Goal: Task Accomplishment & Management: Manage account settings

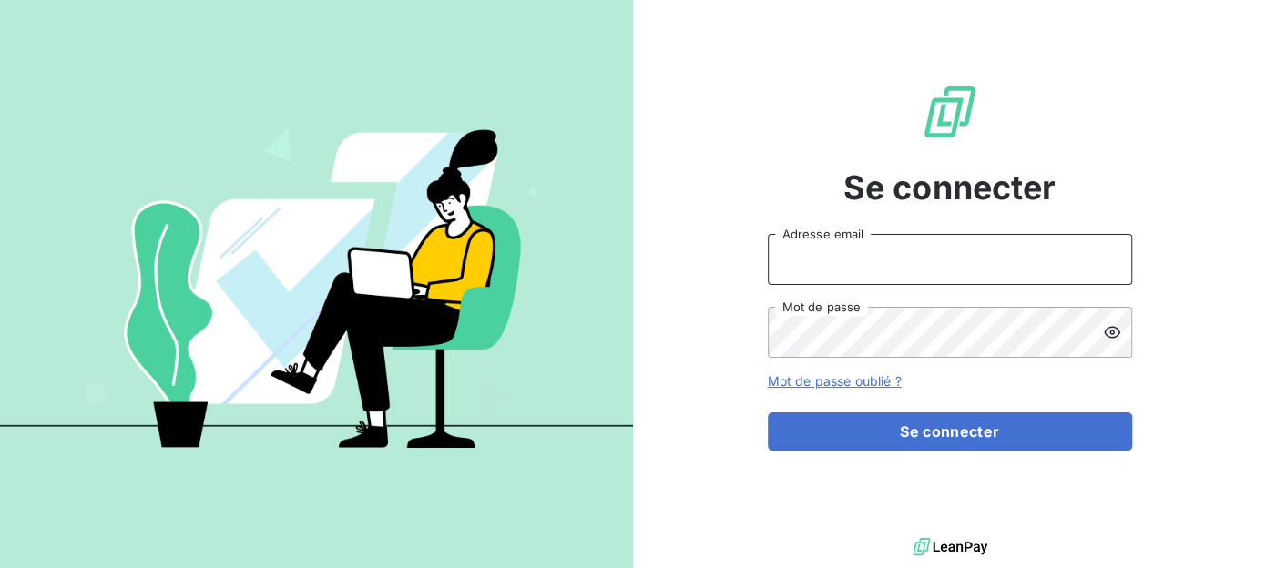
click at [817, 261] on input "Adresse email" at bounding box center [950, 259] width 364 height 51
type input "[EMAIL_ADDRESS][DOMAIN_NAME]"
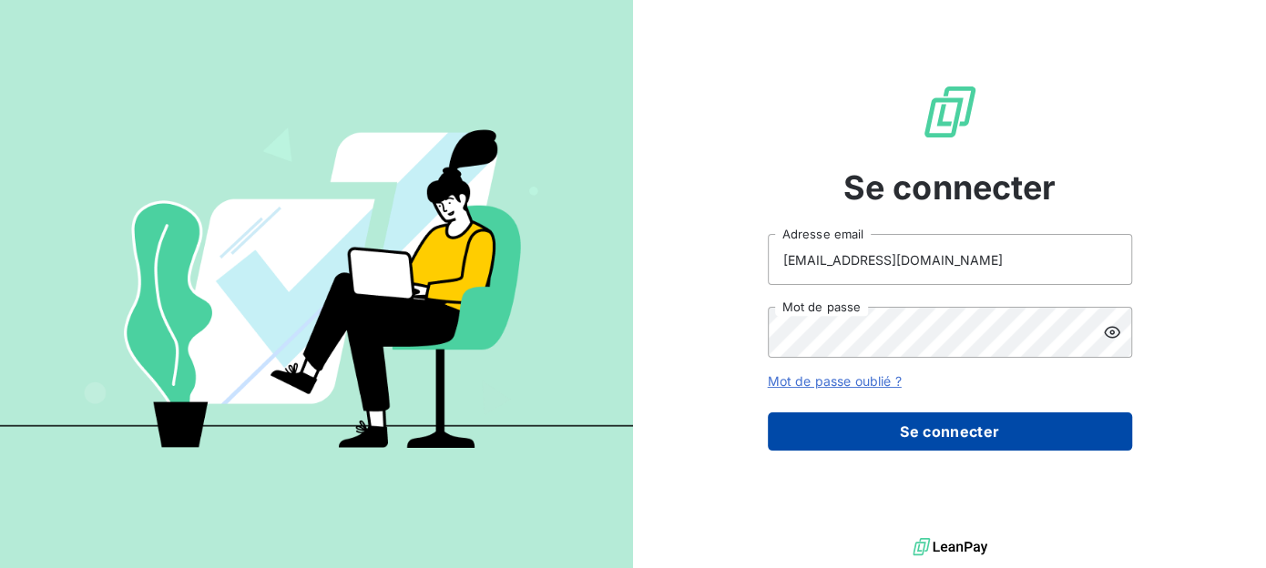
click at [941, 442] on button "Se connecter" at bounding box center [950, 432] width 364 height 38
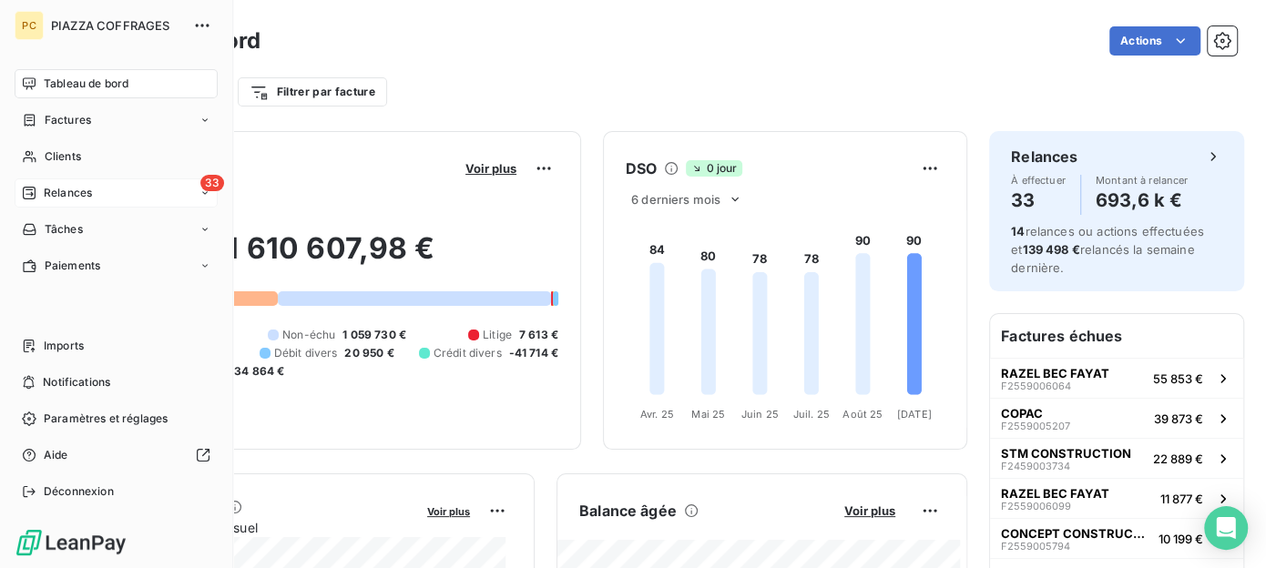
click at [65, 191] on span "Relances" at bounding box center [68, 193] width 48 height 16
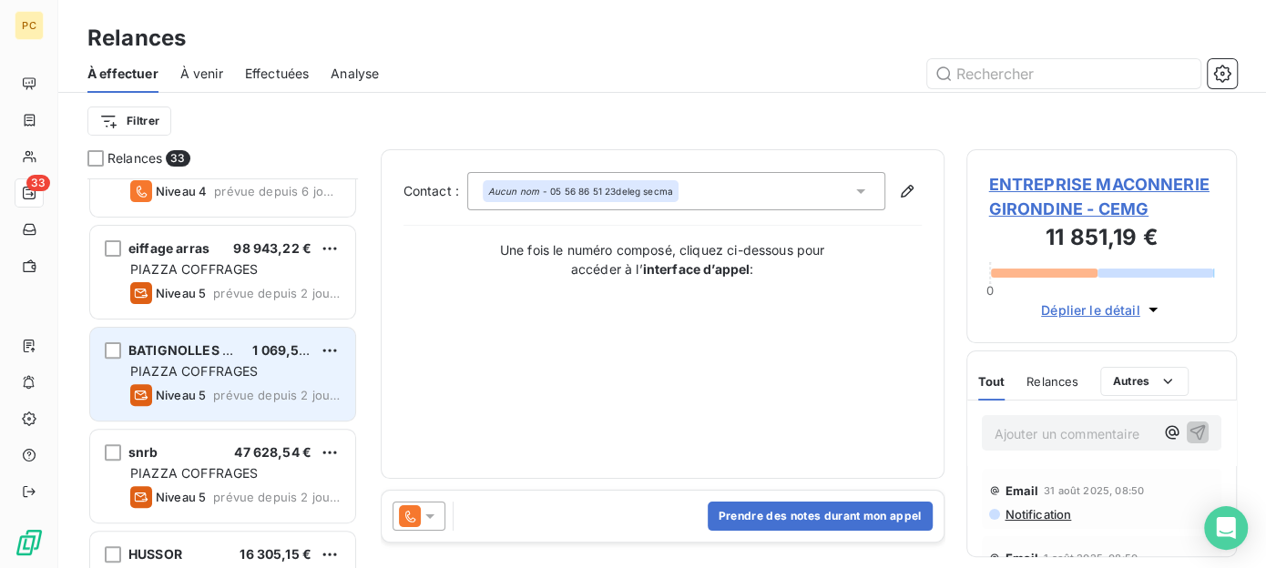
scroll to position [182, 0]
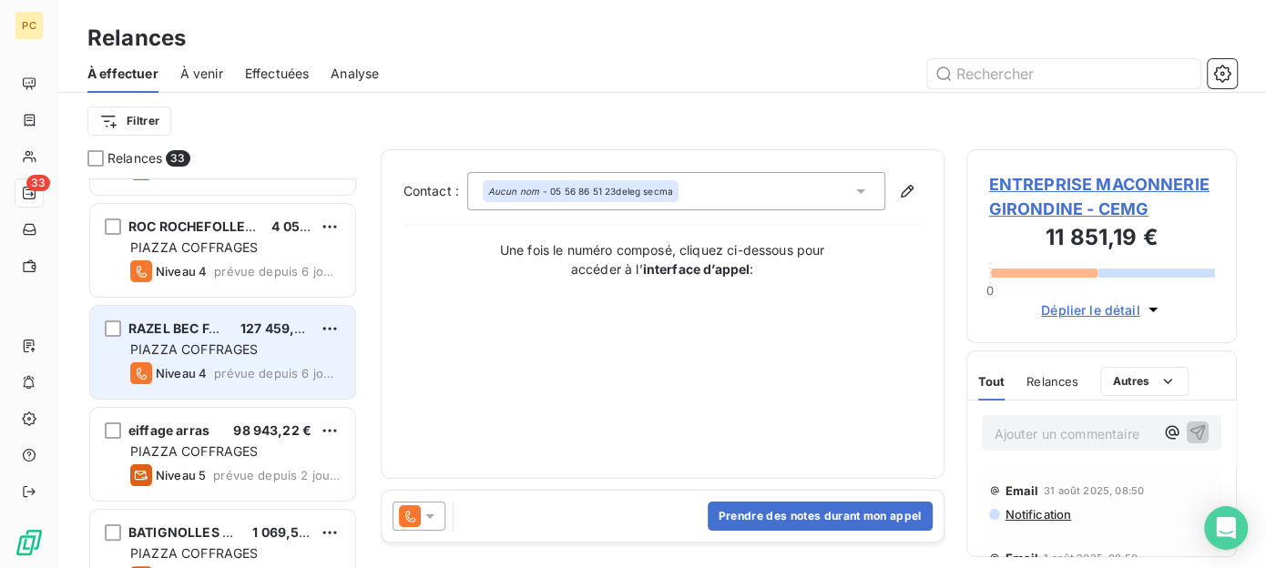
click at [257, 348] on span "PIAZZA COFFRAGES" at bounding box center [194, 349] width 128 height 15
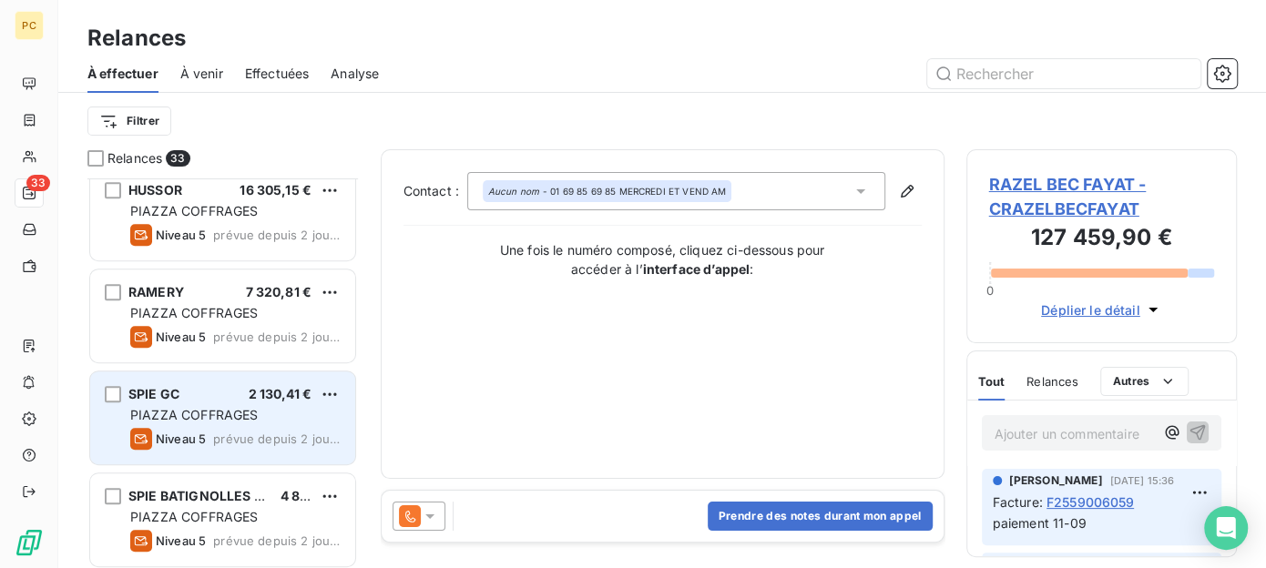
scroll to position [911, 0]
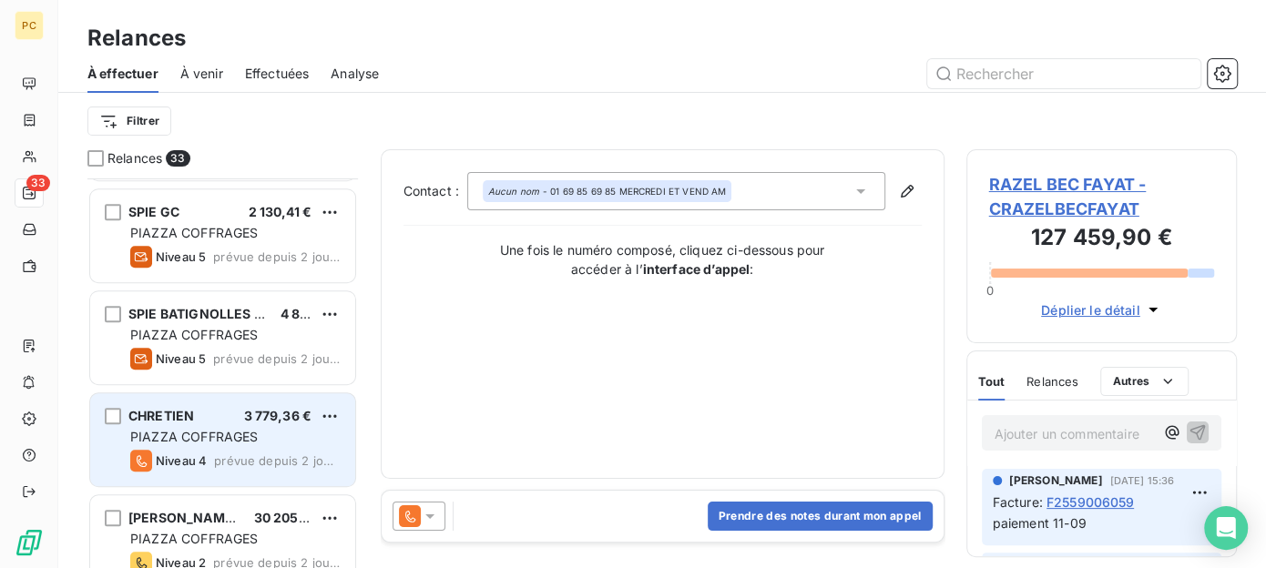
click at [227, 431] on span "PIAZZA COFFRAGES" at bounding box center [194, 436] width 128 height 15
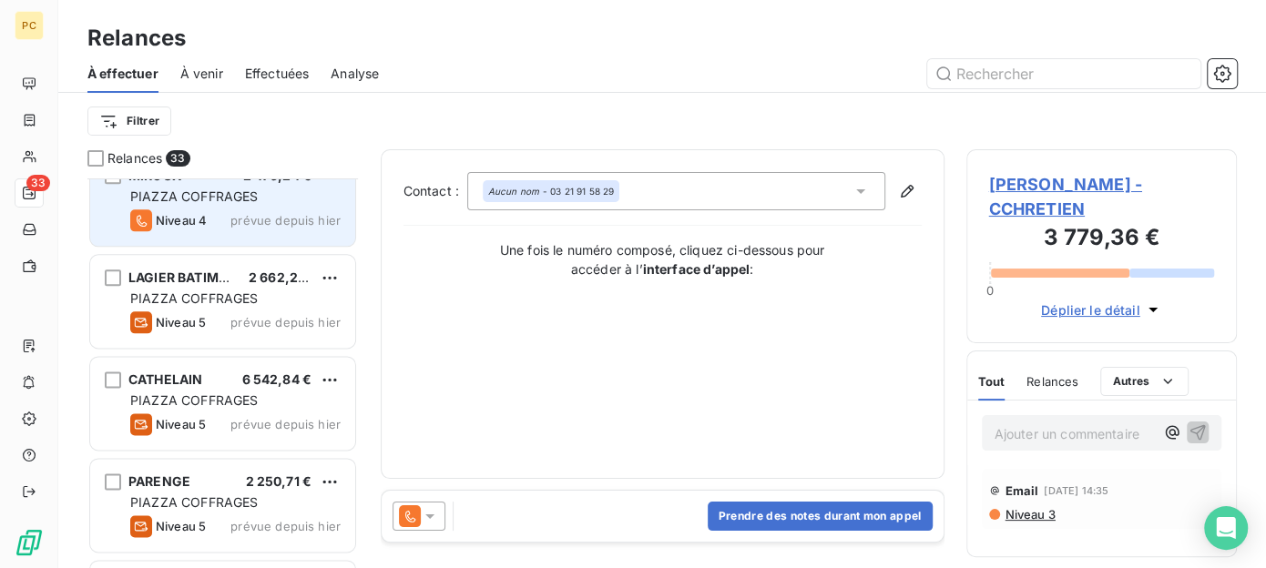
scroll to position [1640, 0]
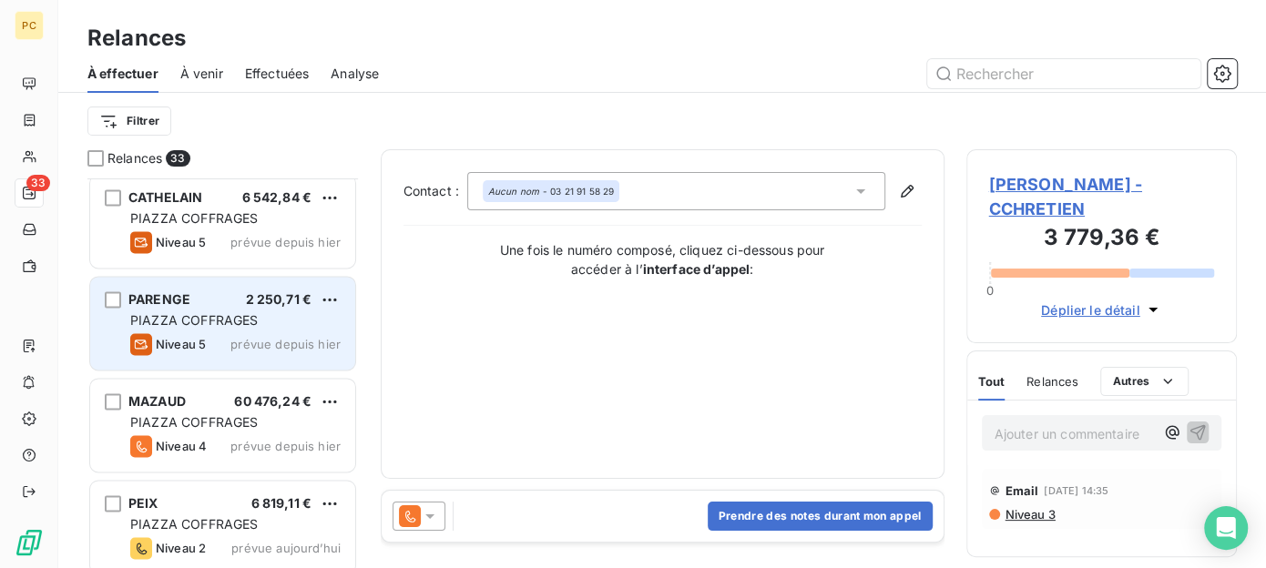
click at [222, 314] on span "PIAZZA COFFRAGES" at bounding box center [194, 319] width 128 height 15
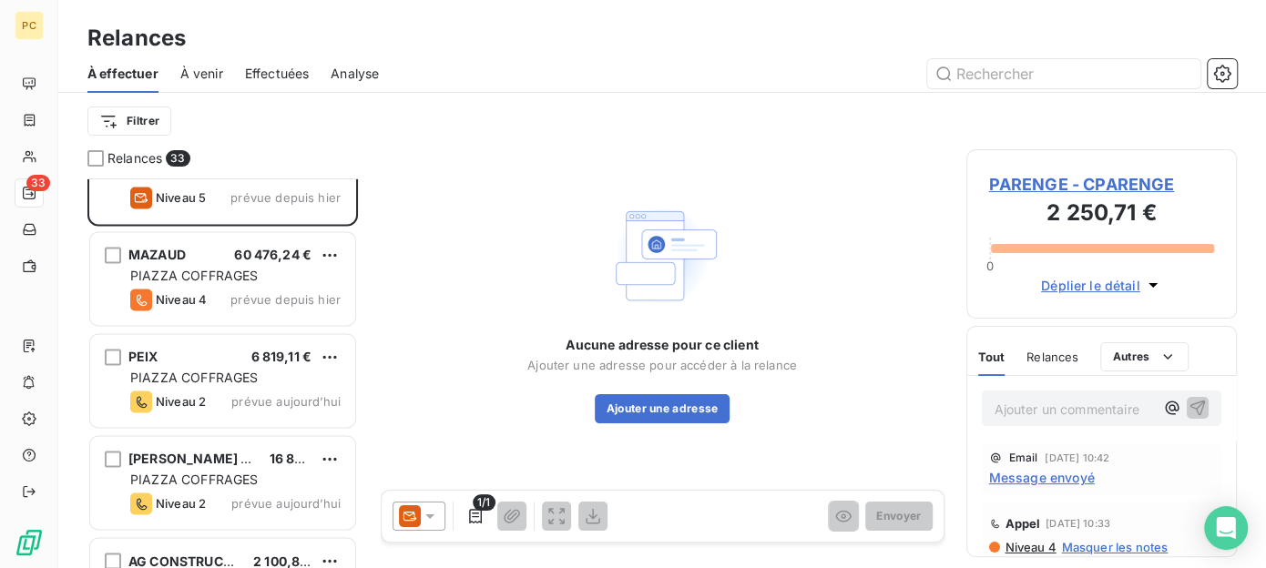
scroll to position [1822, 0]
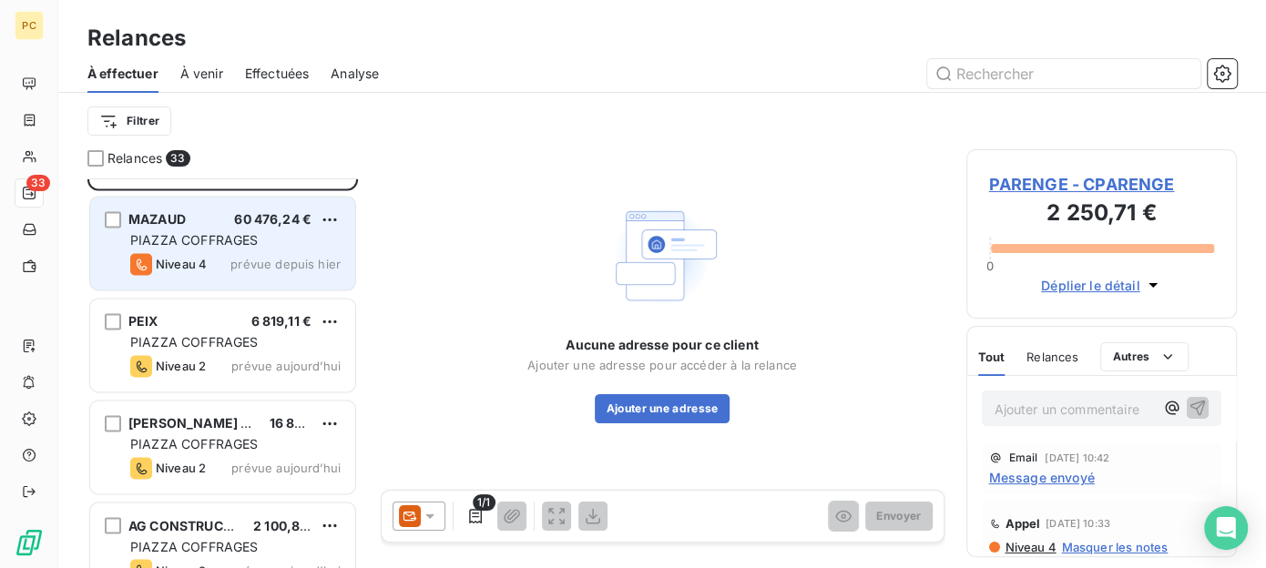
click at [244, 249] on div "MAZAUD 60 476,24 € PIAZZA COFFRAGES Niveau 4 prévue depuis hier" at bounding box center [222, 243] width 265 height 93
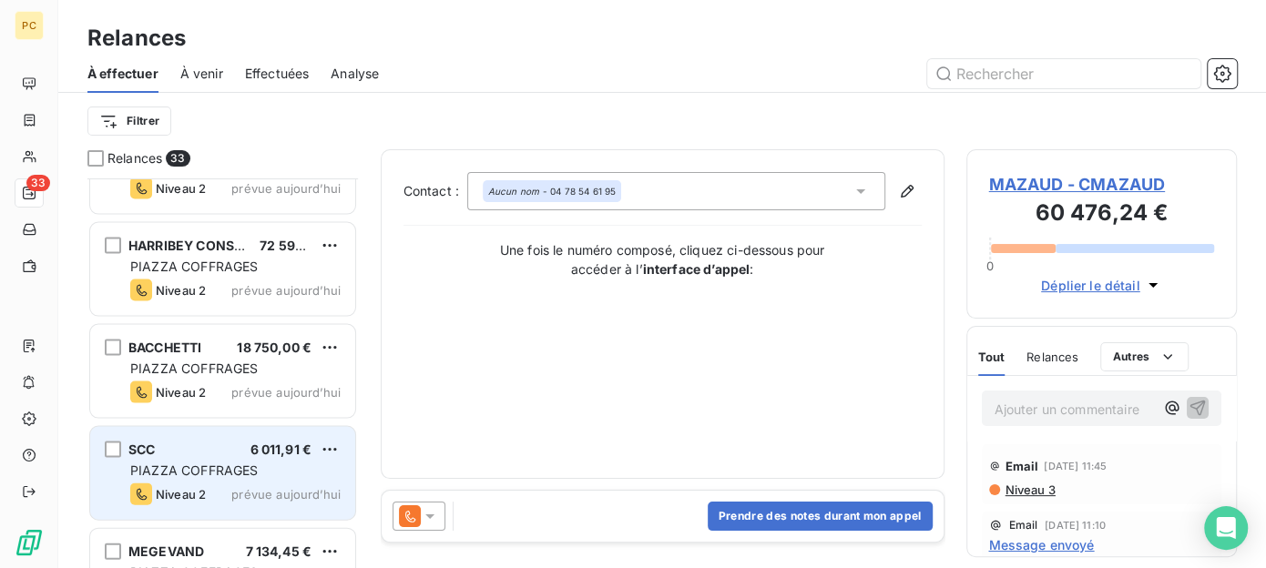
scroll to position [2369, 0]
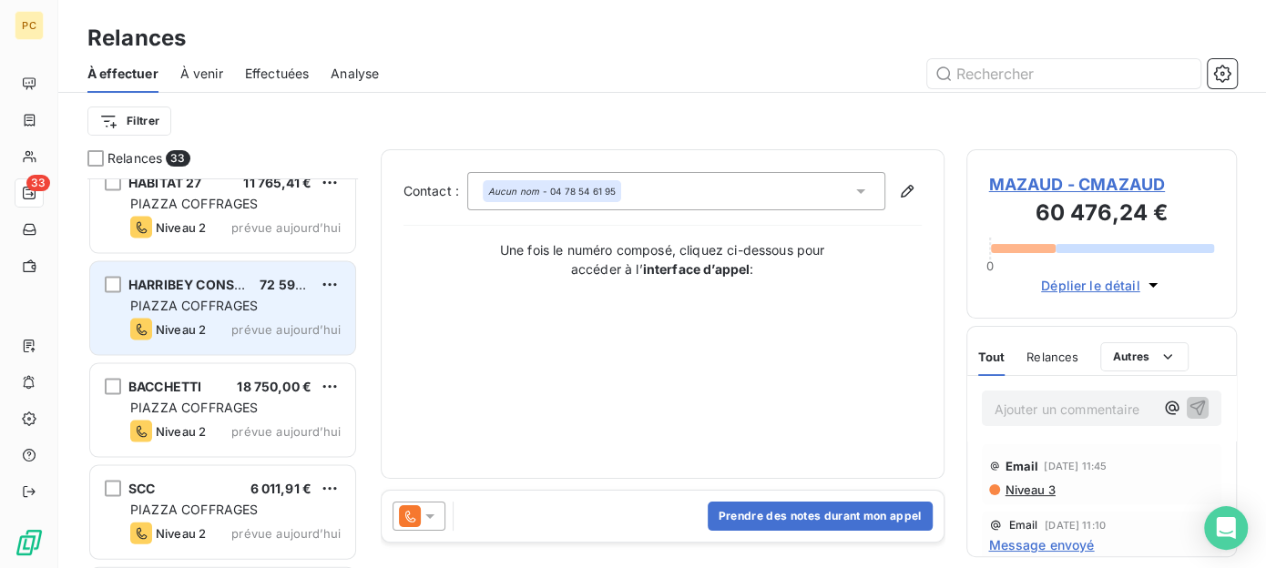
click at [217, 320] on div "Niveau 2 prévue aujourd’hui" at bounding box center [235, 330] width 210 height 22
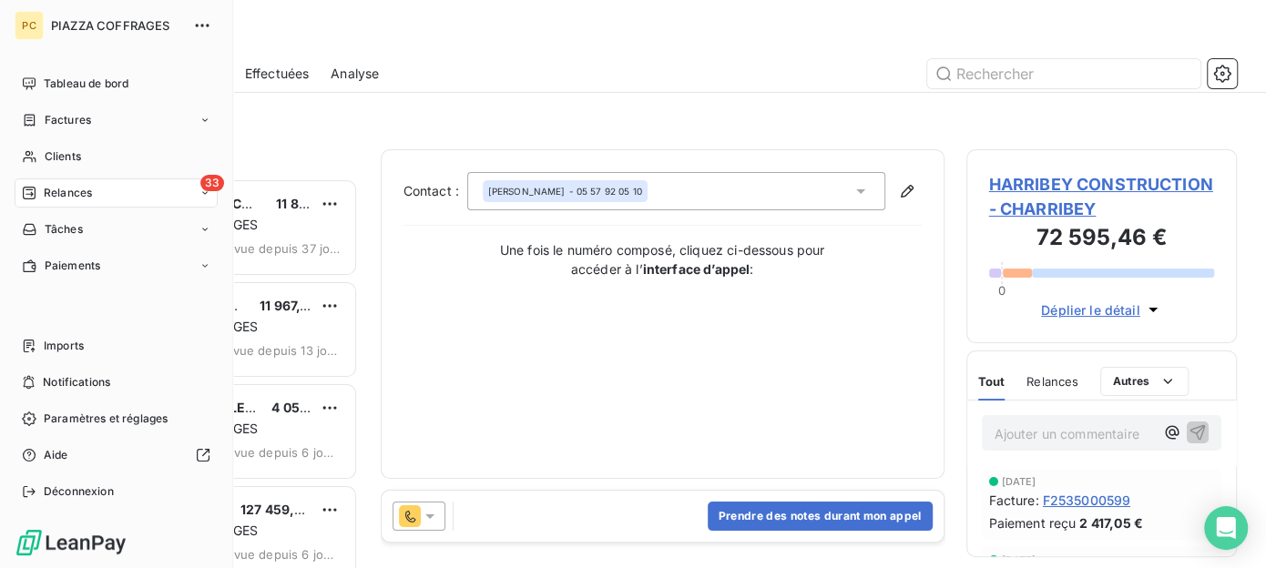
click at [67, 194] on span "Relances" at bounding box center [68, 193] width 48 height 16
